Goal: Information Seeking & Learning: Find specific page/section

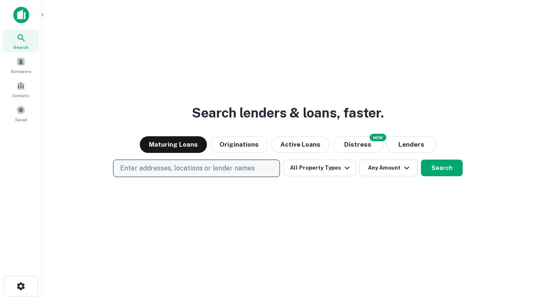
click at [196, 169] on p "Enter addresses, locations or lender names" at bounding box center [187, 169] width 135 height 10
type input "**********"
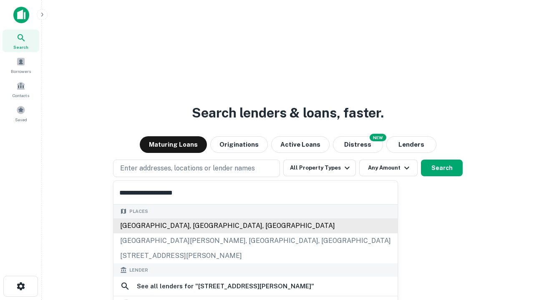
click at [197, 226] on div "[GEOGRAPHIC_DATA], [GEOGRAPHIC_DATA], [GEOGRAPHIC_DATA]" at bounding box center [256, 226] width 284 height 15
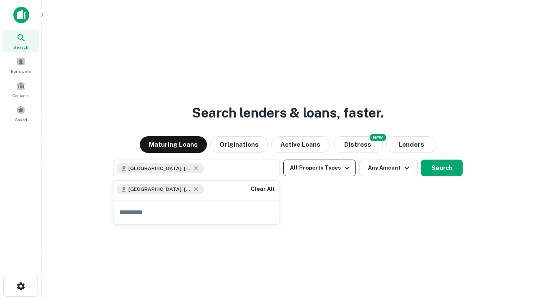
click at [320, 168] on button "All Property Types" at bounding box center [319, 168] width 73 height 17
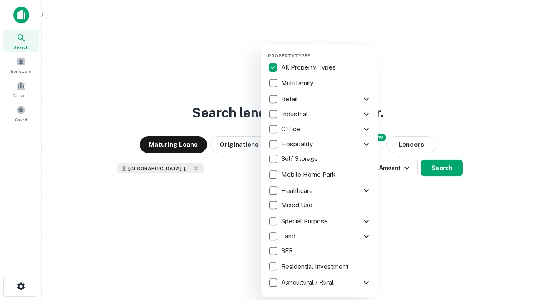
click at [326, 50] on button "button" at bounding box center [326, 50] width 117 height 0
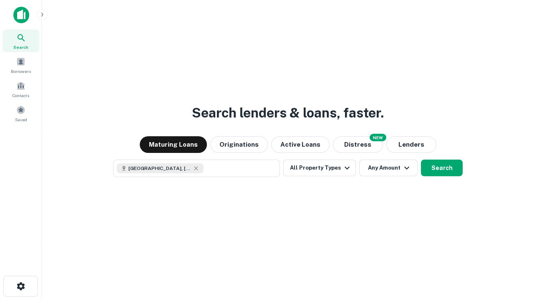
scroll to position [13, 0]
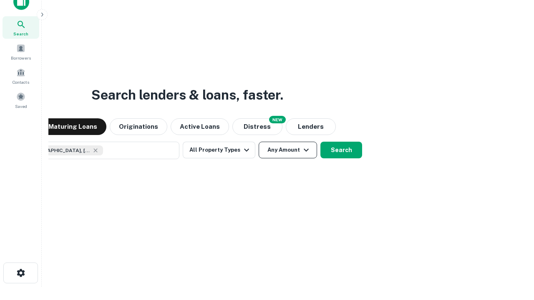
click at [259, 142] on button "Any Amount" at bounding box center [288, 150] width 58 height 17
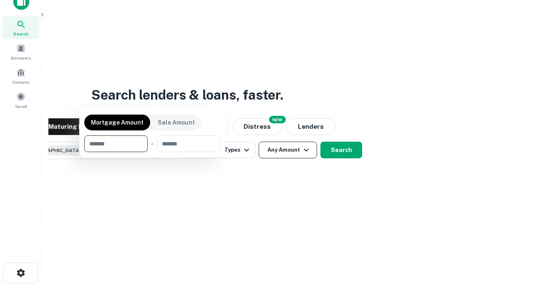
scroll to position [60, 236]
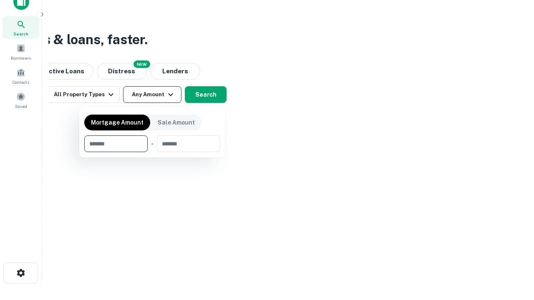
type input "*******"
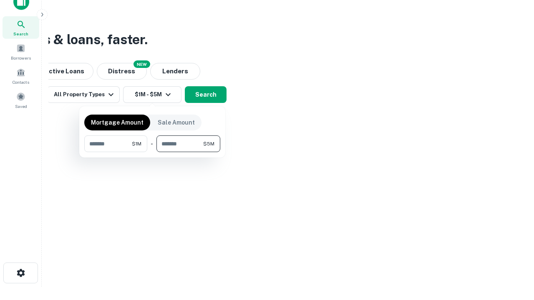
type input "*******"
click at [152, 152] on button "button" at bounding box center [152, 152] width 136 height 0
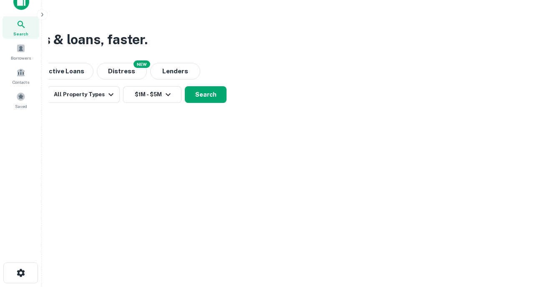
scroll to position [13, 0]
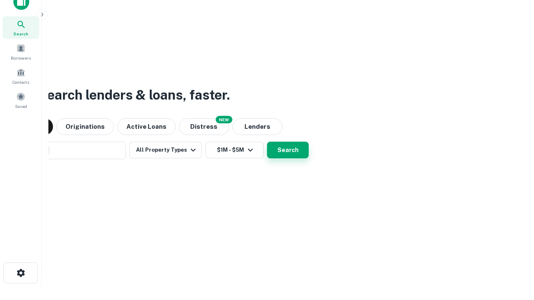
click at [267, 142] on button "Search" at bounding box center [288, 150] width 42 height 17
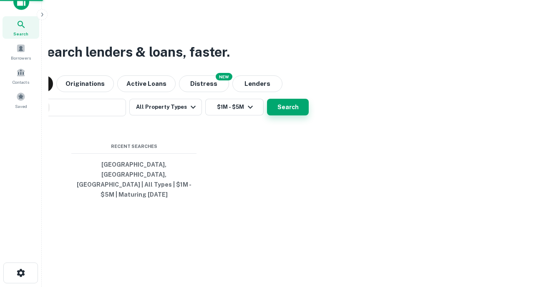
scroll to position [27, 236]
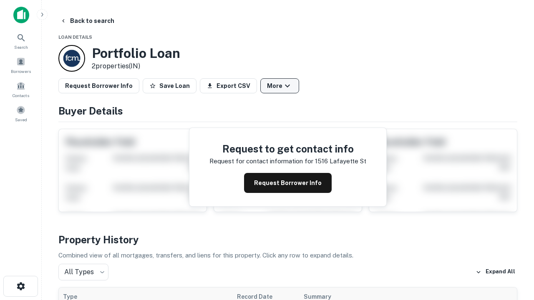
click at [280, 86] on button "More" at bounding box center [279, 85] width 39 height 15
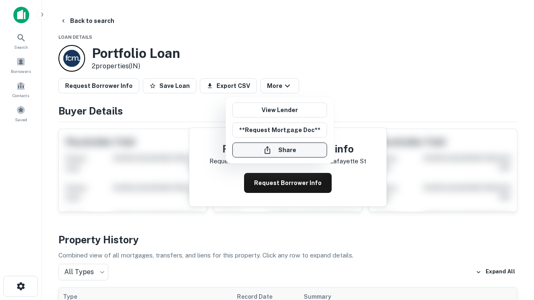
click at [280, 150] on button "Share" at bounding box center [279, 150] width 95 height 15
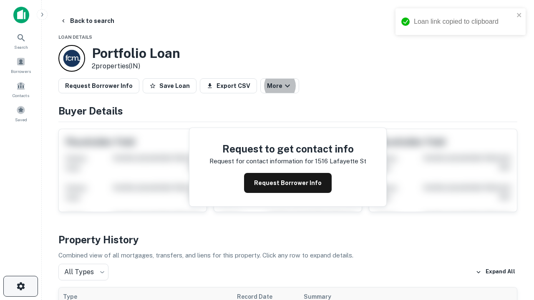
click at [20, 287] on icon "button" at bounding box center [21, 287] width 10 height 10
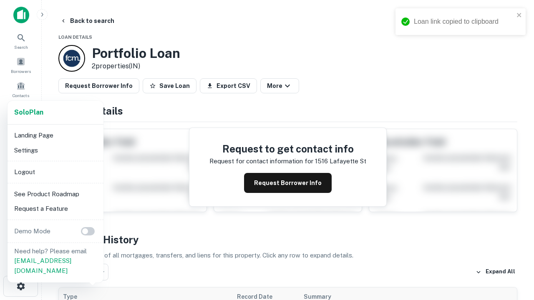
click at [55, 172] on li "Logout" at bounding box center [55, 172] width 89 height 15
